Goal: Contribute content

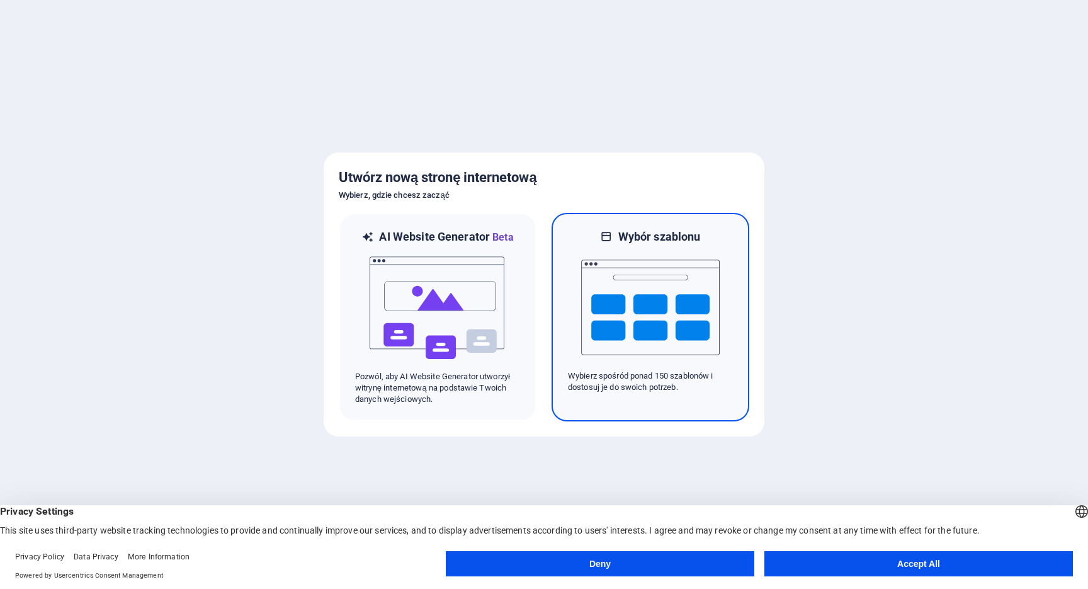
click at [639, 337] on img at bounding box center [650, 307] width 138 height 126
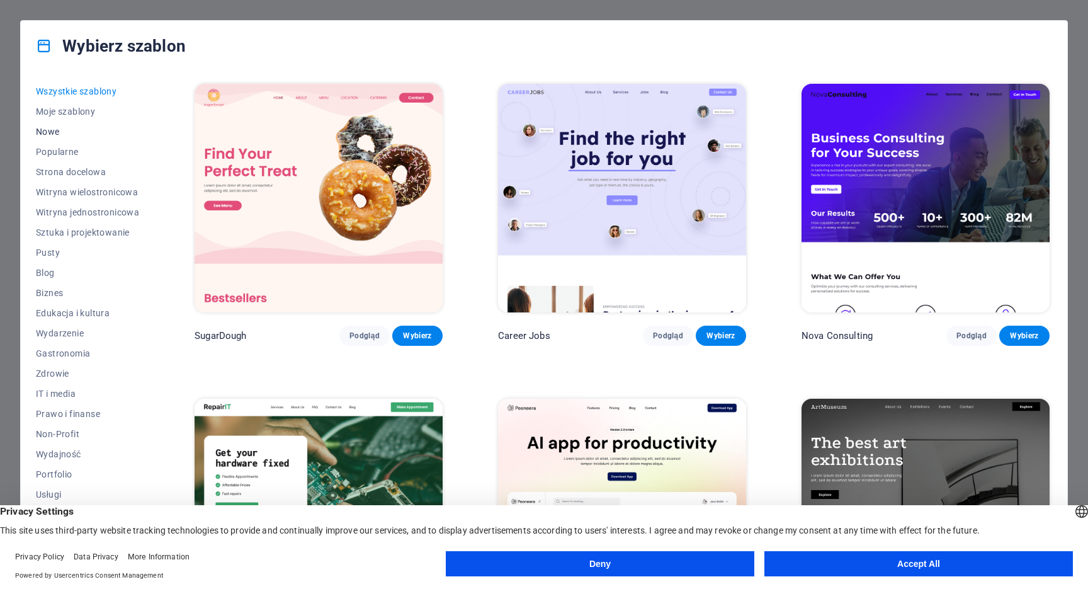
click at [55, 130] on span "Nowe" at bounding box center [87, 132] width 103 height 10
click at [614, 243] on img at bounding box center [622, 198] width 248 height 229
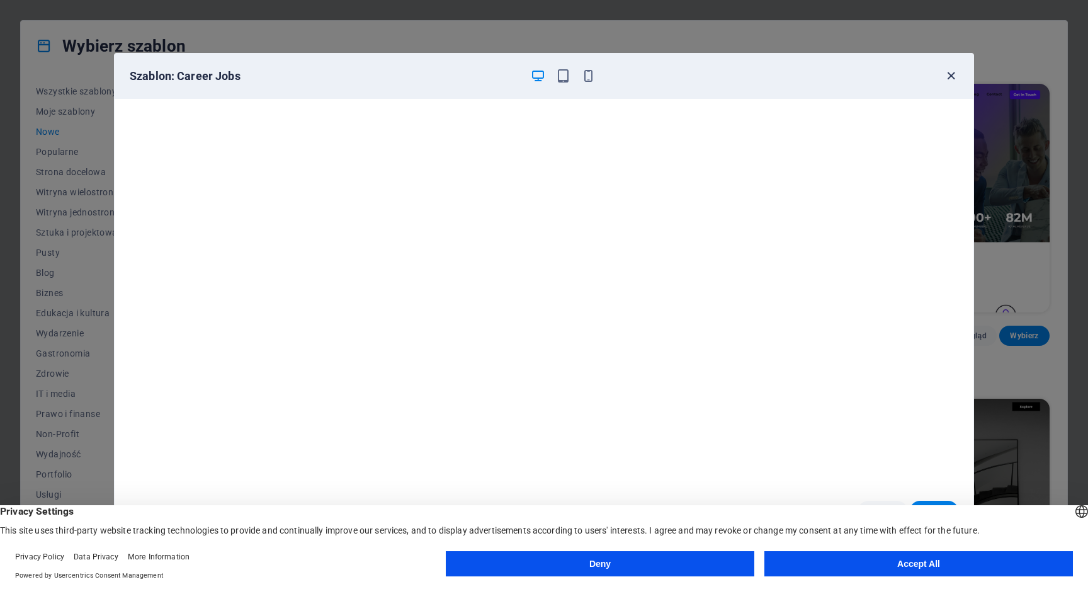
click at [954, 77] on icon "button" at bounding box center [951, 76] width 14 height 14
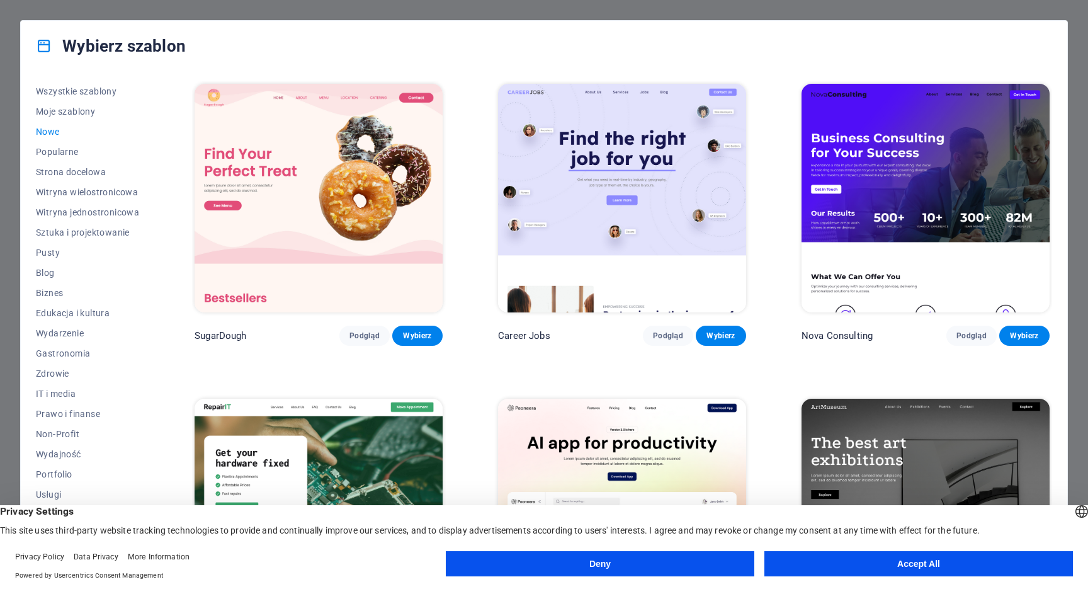
click at [665, 580] on div "Deny Accept All" at bounding box center [759, 566] width 627 height 30
click at [663, 573] on button "Deny" at bounding box center [600, 563] width 308 height 25
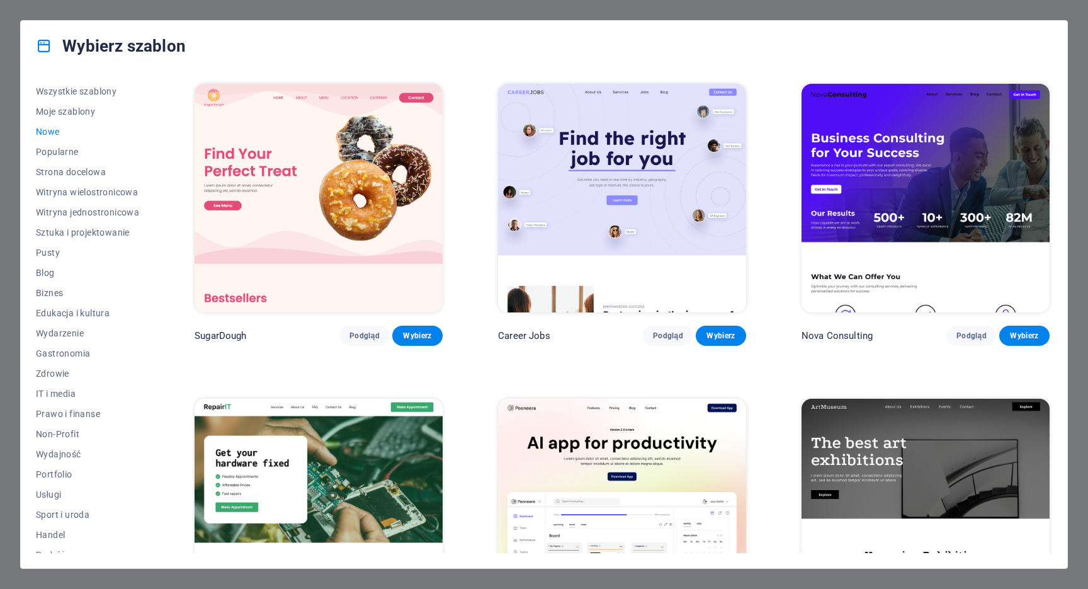
click at [1080, 273] on div "Wybierz szablon Wszystkie szablony Moje szablony Nowe Popularne Strona docelowa…" at bounding box center [544, 294] width 1088 height 589
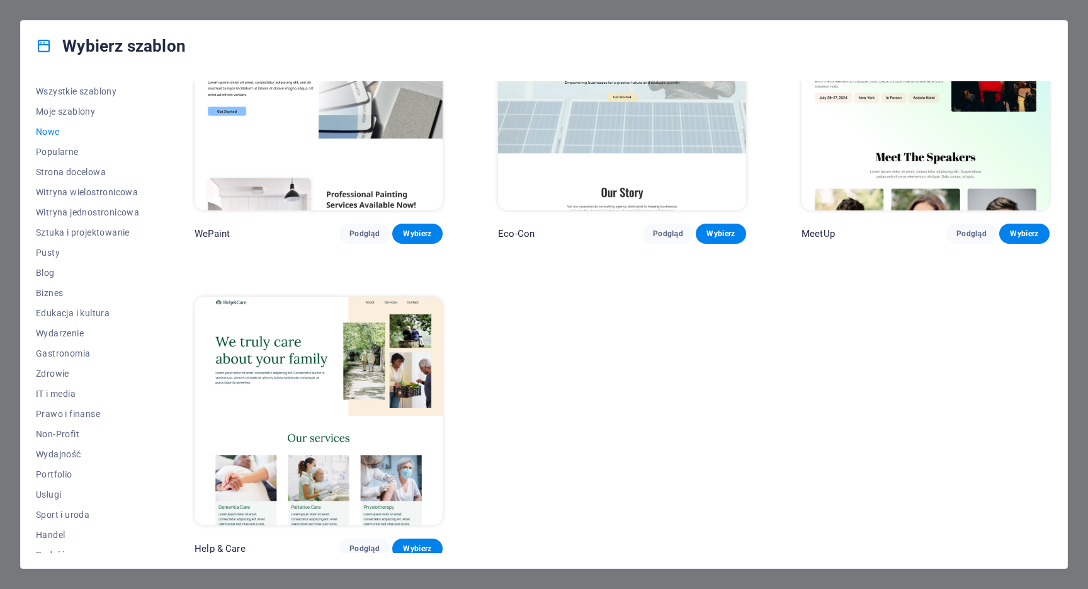
scroll to position [1046, 0]
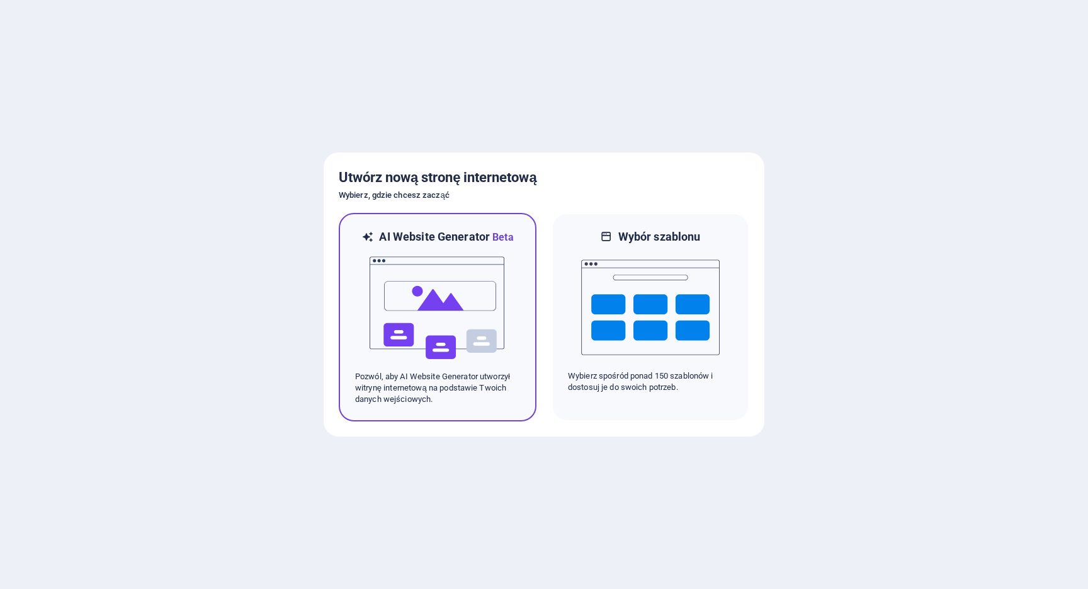
click at [489, 322] on img at bounding box center [437, 308] width 138 height 126
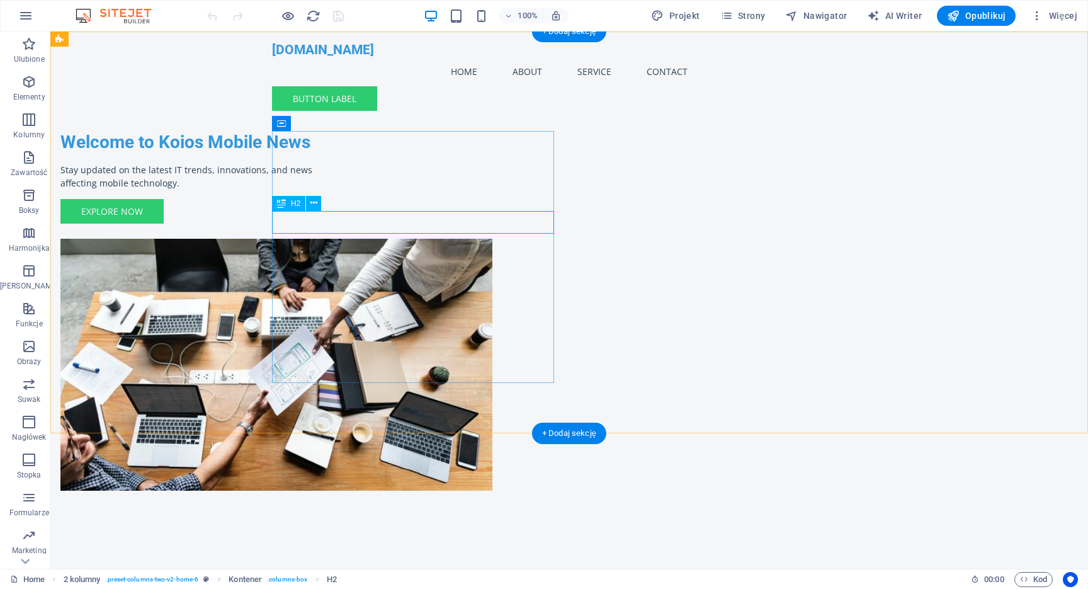
scroll to position [5, 0]
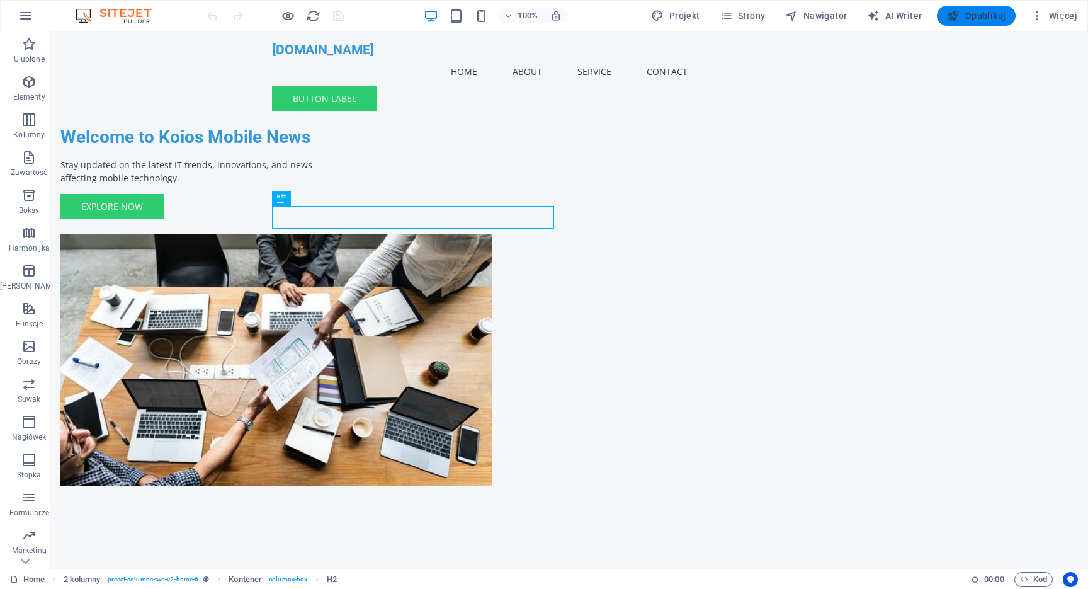
click at [983, 18] on span "Opublikuj" at bounding box center [976, 15] width 59 height 13
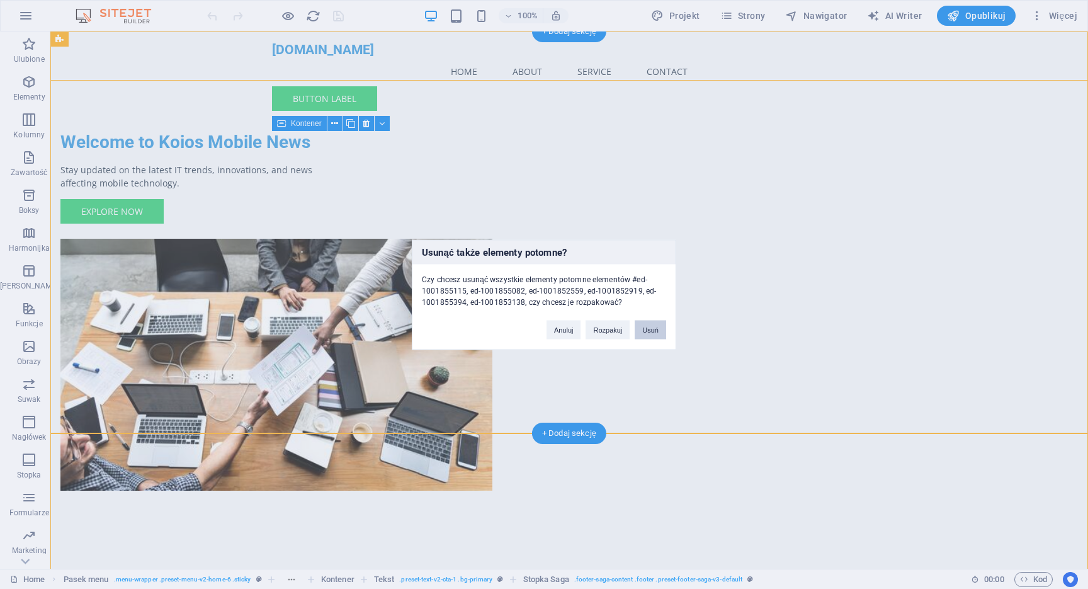
click at [647, 330] on button "Usuń" at bounding box center [650, 329] width 31 height 19
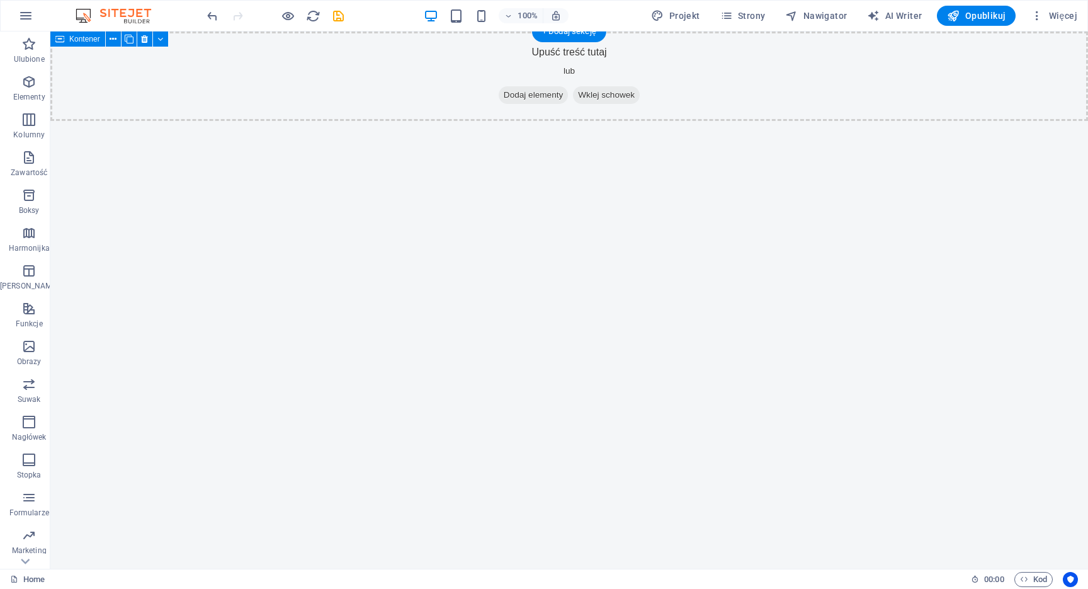
click at [590, 121] on html "Skip to main content Upuść treść tutaj lub Dodaj elementy Wklej schowek" at bounding box center [568, 75] width 1037 height 89
click at [524, 78] on div "Upuść treść tutaj lub Dodaj elementy Wklej schowek" at bounding box center [568, 75] width 1037 height 89
click at [30, 421] on icon "button" at bounding box center [28, 421] width 15 height 15
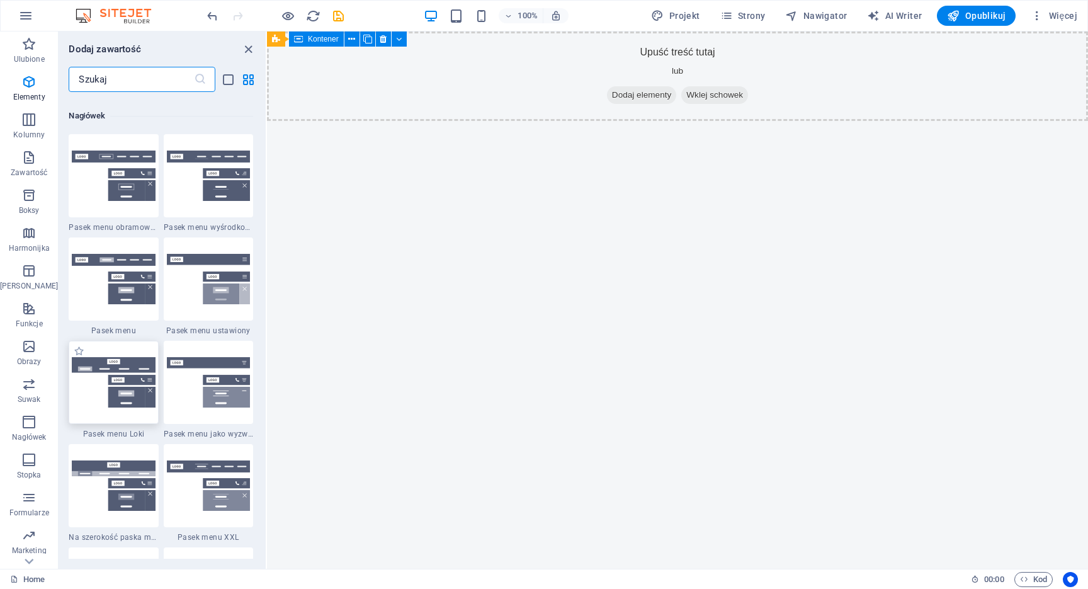
scroll to position [7581, 0]
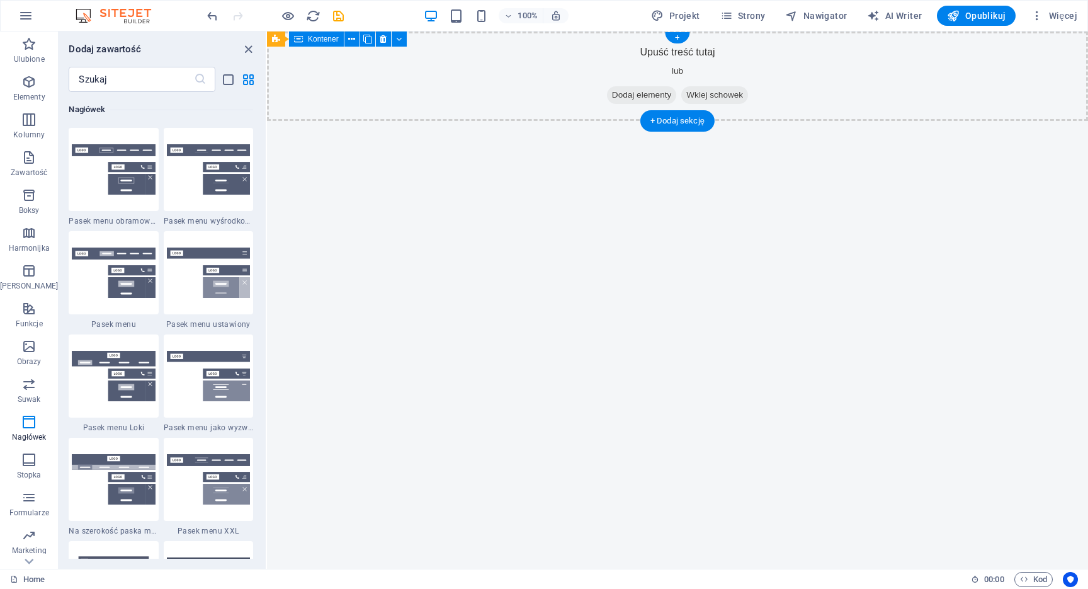
click at [670, 54] on div "Upuść treść tutaj lub Dodaj elementy Wklej schowek" at bounding box center [677, 75] width 821 height 89
click at [246, 47] on icon "close panel" at bounding box center [248, 49] width 14 height 14
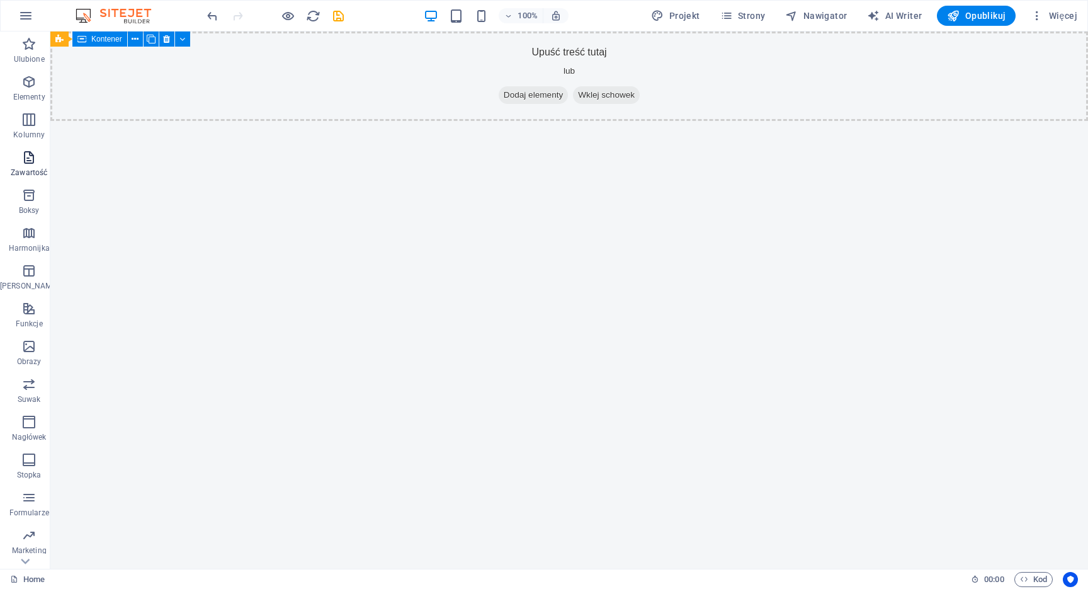
click at [26, 156] on icon "button" at bounding box center [28, 157] width 15 height 15
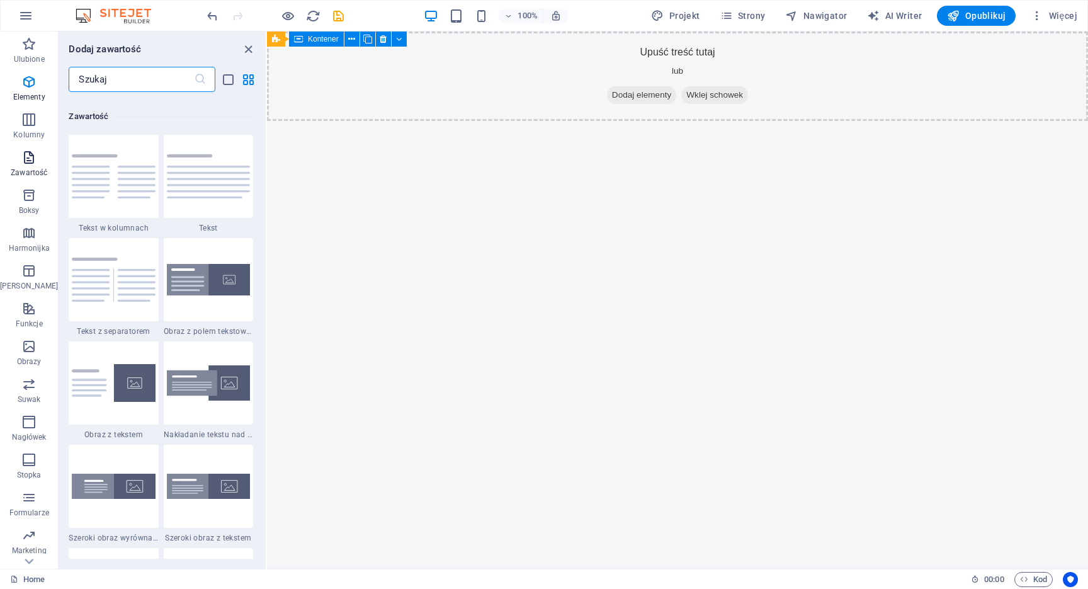
scroll to position [2203, 0]
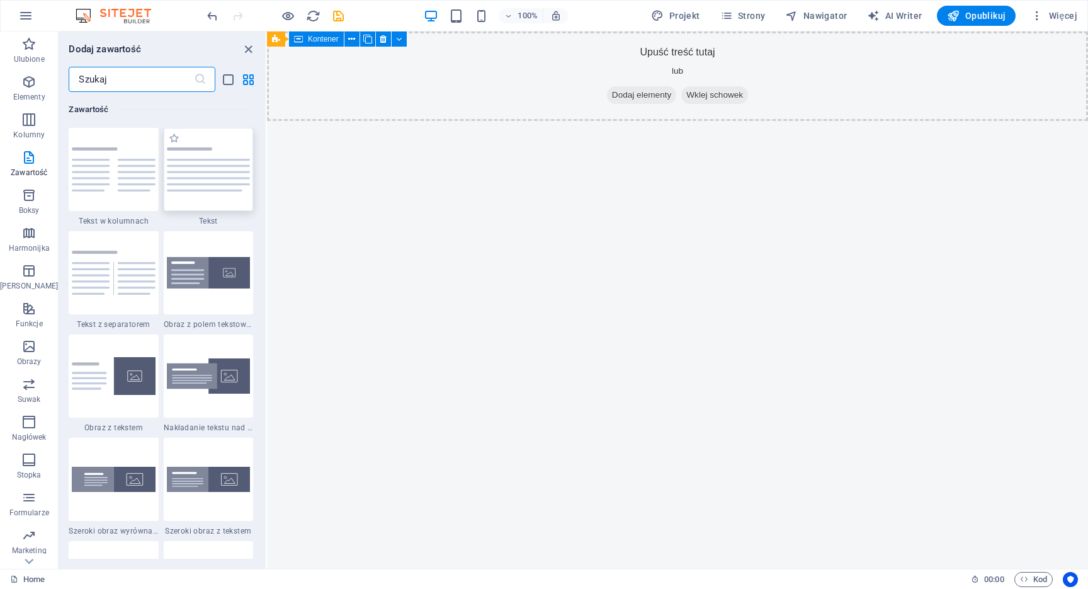
click at [188, 174] on img at bounding box center [208, 169] width 83 height 45
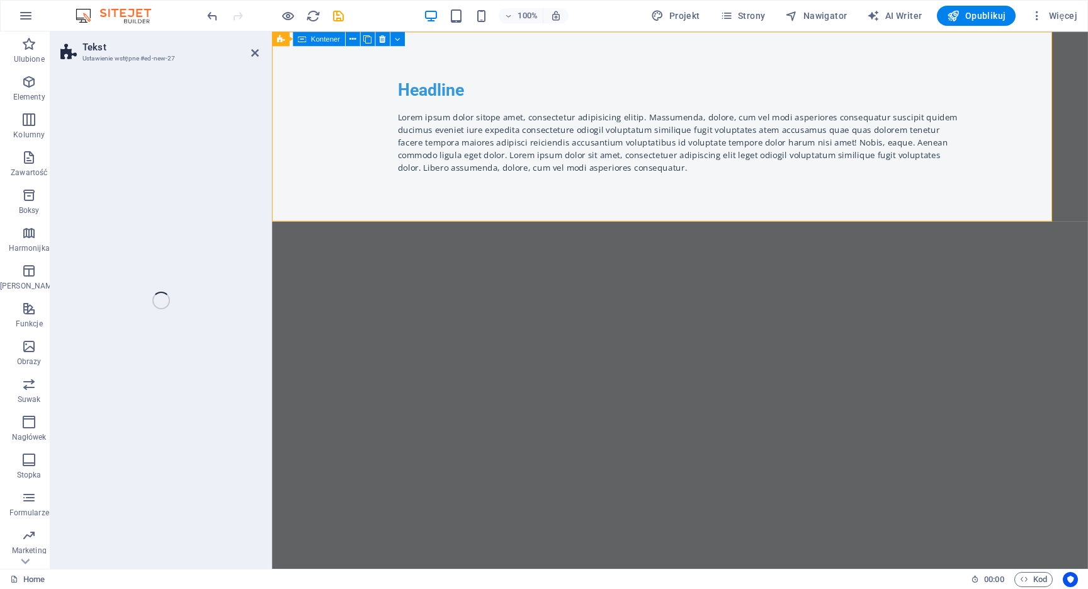
select select "preset-text-v2-default"
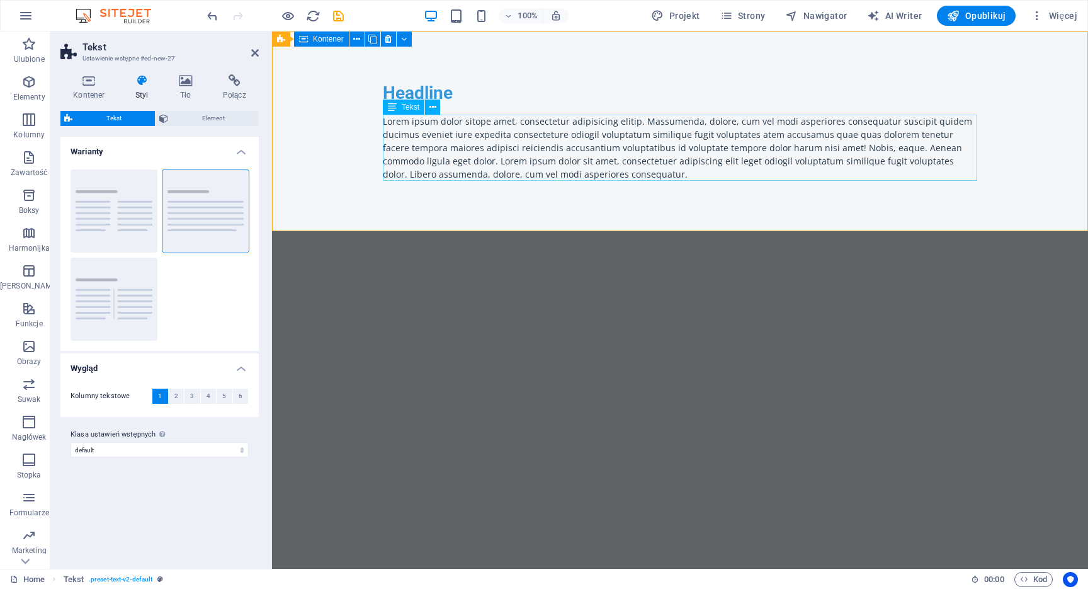
click at [420, 145] on div "Lorem ipsum dolor sitope amet, consectetur adipisicing elitip. Massumenda, dolo…" at bounding box center [680, 148] width 594 height 66
click at [455, 140] on div "Lorem ipsum dolor sitope amet, consectetur adipisicing elitip. Massumenda, dolo…" at bounding box center [680, 148] width 594 height 66
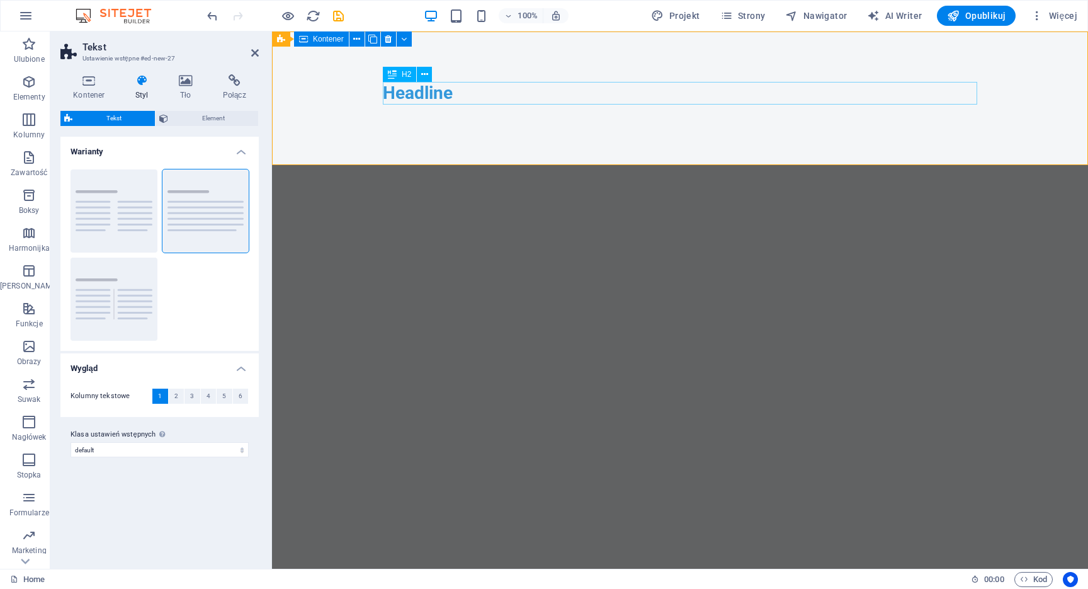
click at [480, 89] on div "Headline" at bounding box center [680, 93] width 594 height 23
click at [445, 94] on div "Headline" at bounding box center [680, 93] width 594 height 23
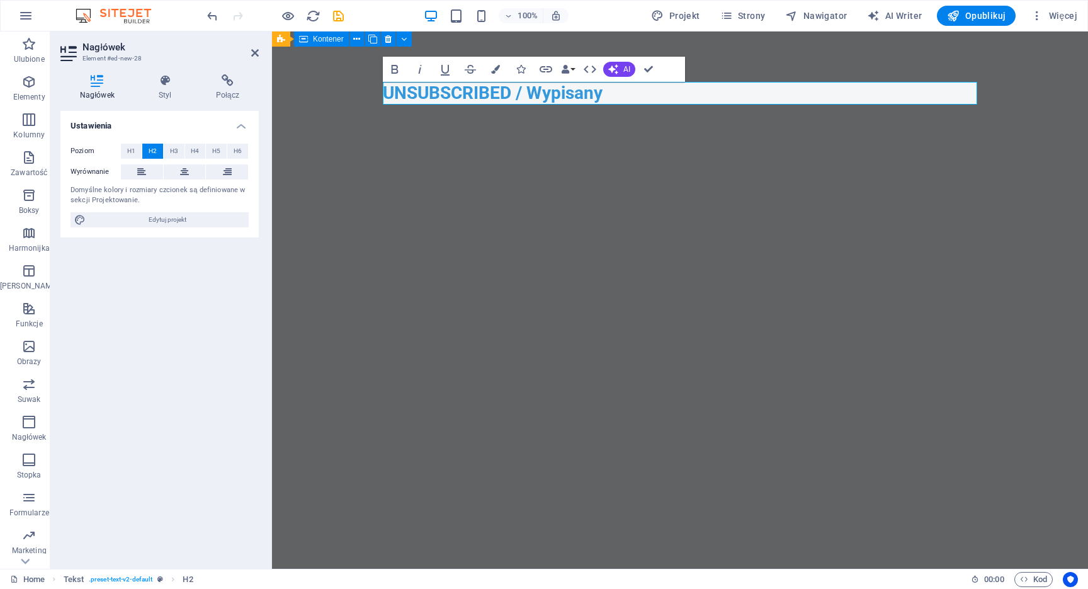
click at [440, 98] on h2 "UNSUBSCRIBED / Wypisany" at bounding box center [680, 93] width 594 height 23
drag, startPoint x: 573, startPoint y: 93, endPoint x: 587, endPoint y: 93, distance: 13.8
click at [587, 93] on h2 "Unsubscribed / Wypisany" at bounding box center [680, 93] width 594 height 23
click at [495, 69] on icon "button" at bounding box center [495, 69] width 9 height 9
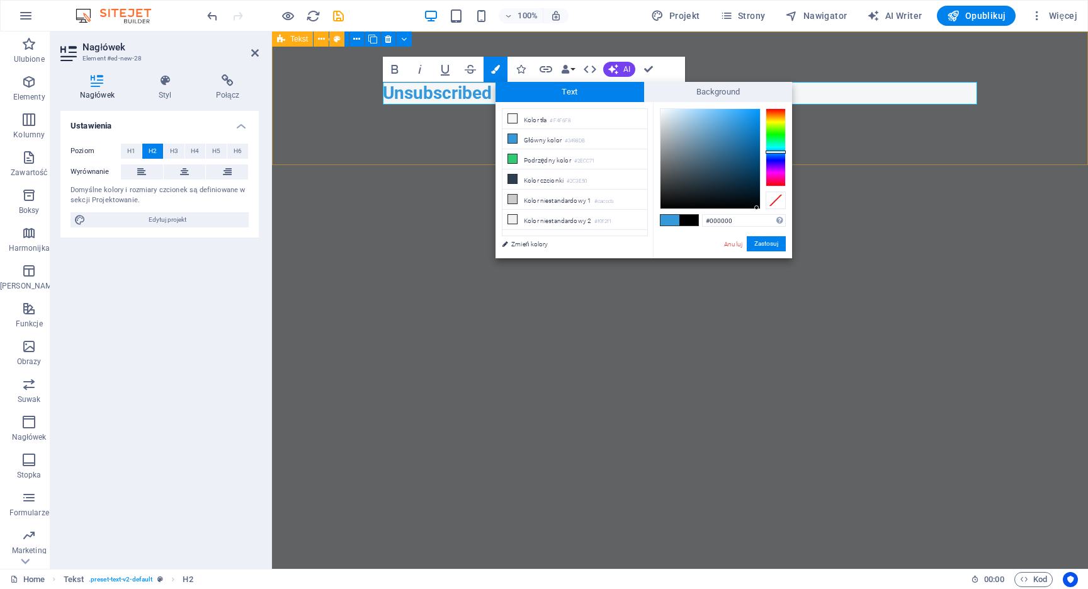
drag, startPoint x: 737, startPoint y: 167, endPoint x: 759, endPoint y: 229, distance: 66.3
click at [759, 229] on div "#000000 Obsługiwane formaty #0852ed rgb(8, 82, 237) rgba(8, 82, 237, 90%) hsv(2…" at bounding box center [722, 271] width 139 height 339
click at [664, 310] on div "H2 2 kolumny 2 kolumny Kontener Kontener Obraz Kontener Przycisk Odstęp Tekst O…" at bounding box center [680, 299] width 816 height 537
click at [772, 242] on button "Zastosuj" at bounding box center [766, 243] width 39 height 15
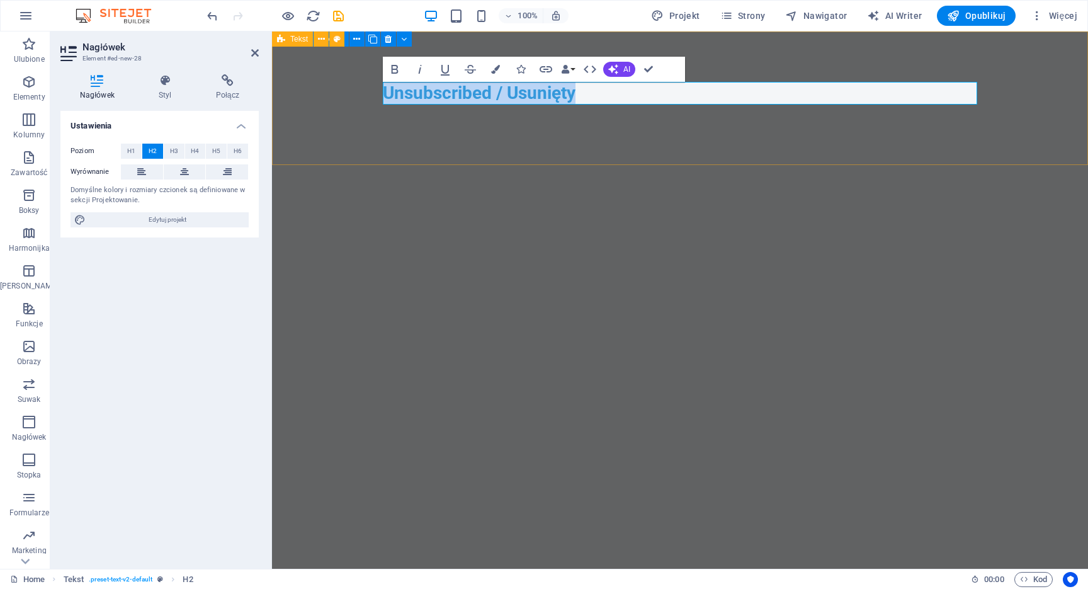
drag, startPoint x: 587, startPoint y: 90, endPoint x: 368, endPoint y: 93, distance: 219.1
click at [368, 93] on div "Unsubscribed / Usunięty​ ​" at bounding box center [680, 97] width 816 height 133
click at [495, 69] on icon "button" at bounding box center [495, 69] width 9 height 9
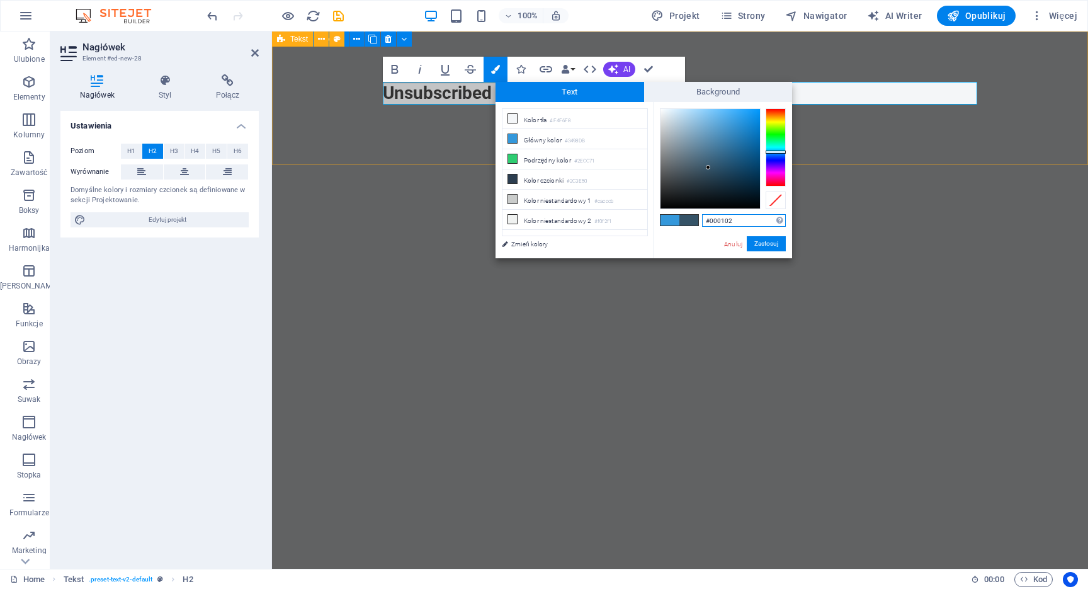
type input "#000000"
drag, startPoint x: 708, startPoint y: 160, endPoint x: 765, endPoint y: 213, distance: 78.4
click at [765, 213] on div "#000000 Obsługiwane formaty #0852ed rgb(8, 82, 237) rgba(8, 82, 237, 90%) hsv(2…" at bounding box center [722, 271] width 139 height 339
click at [769, 244] on button "Zastosuj" at bounding box center [766, 243] width 39 height 15
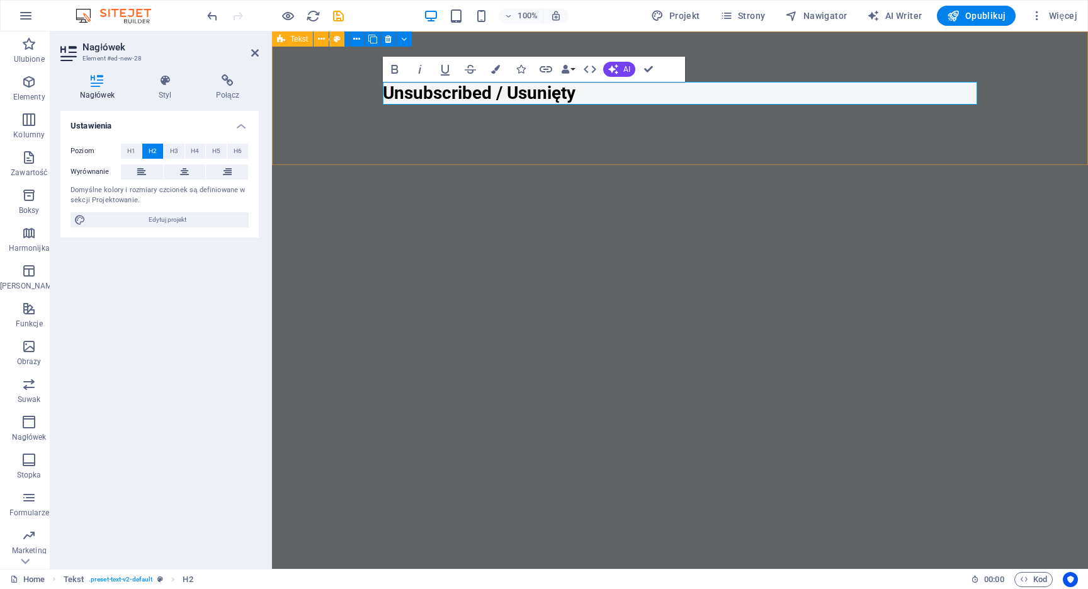
click at [690, 247] on div "H2 2 kolumny 2 kolumny Kontener Kontener Obraz Kontener Przycisk Odstęp Tekst O…" at bounding box center [680, 299] width 816 height 537
click at [986, 14] on span "Opublikuj" at bounding box center [976, 15] width 59 height 13
